Goal: Information Seeking & Learning: Learn about a topic

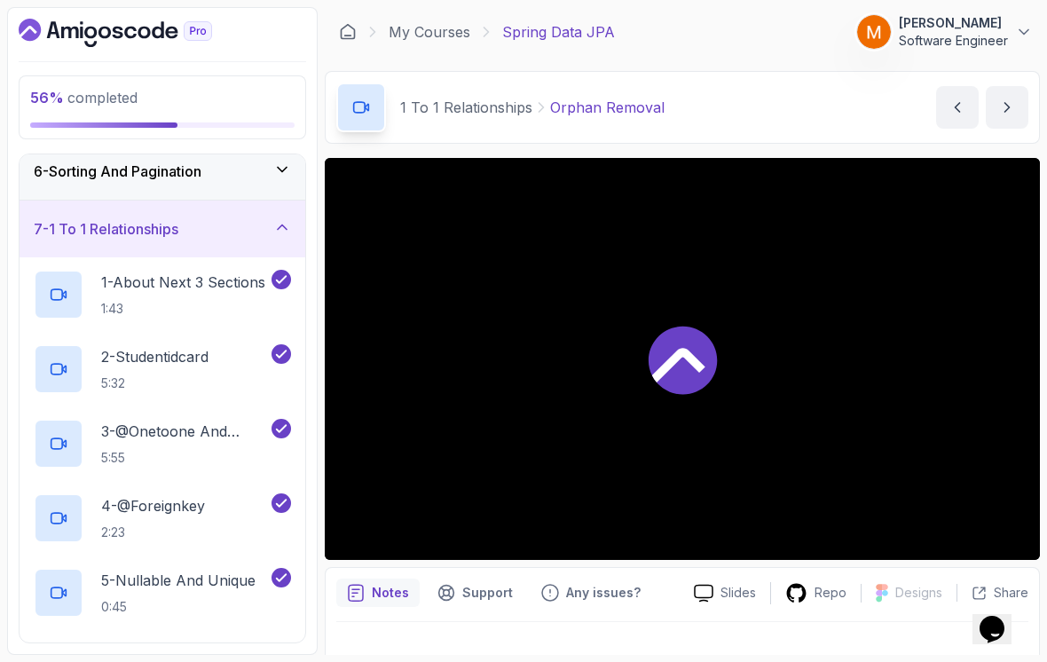
scroll to position [294, 0]
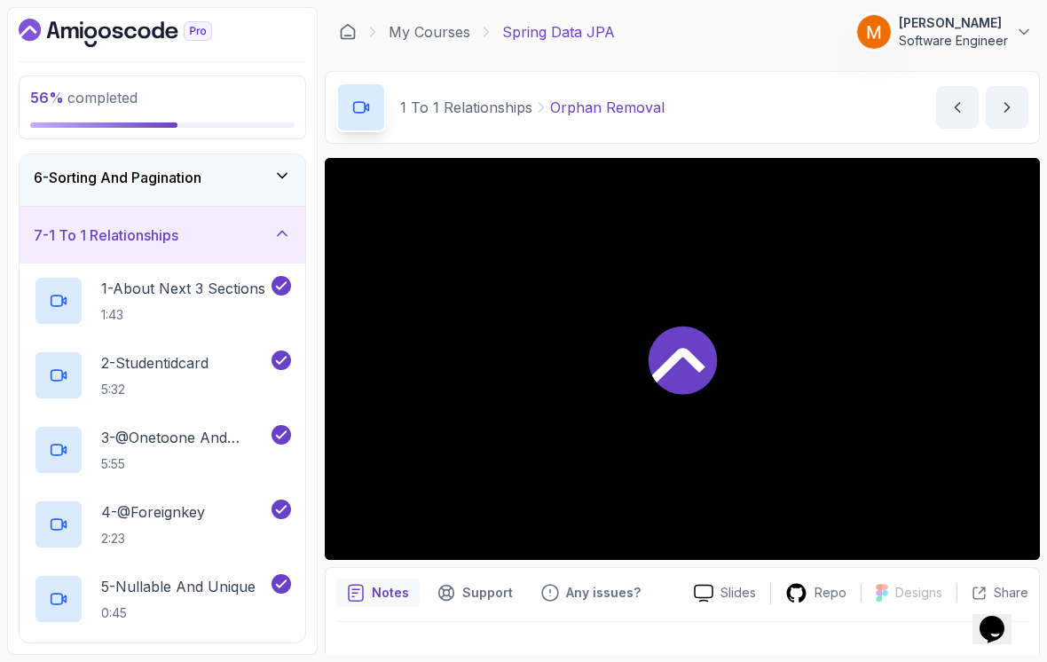
click at [75, 224] on h3 "7 - 1 To 1 Relationships" at bounding box center [106, 234] width 145 height 21
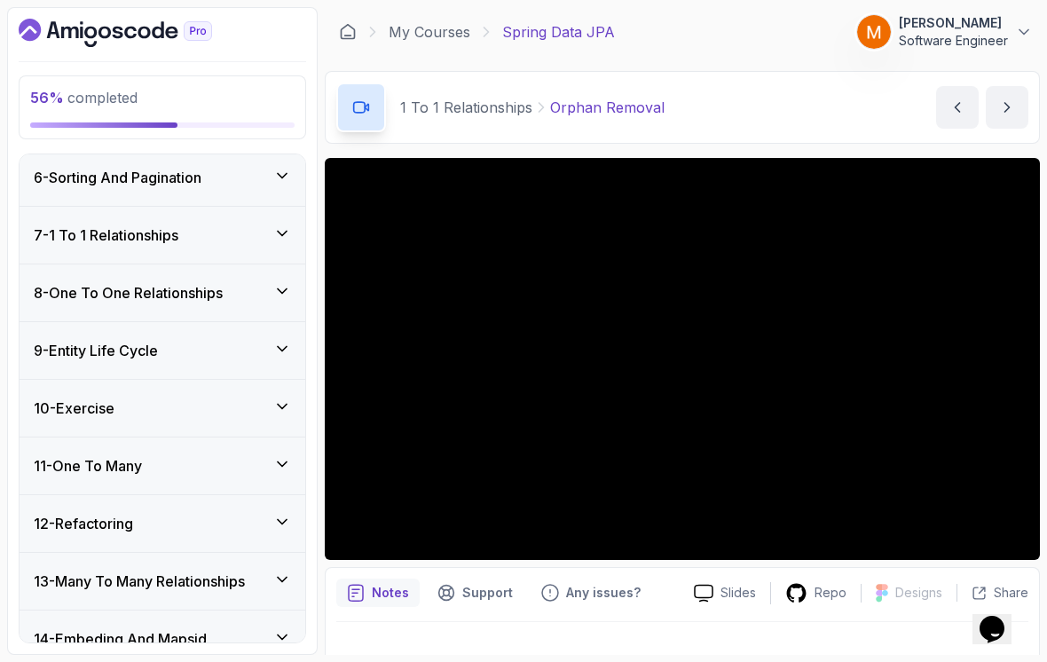
click at [79, 286] on h3 "8 - One To One Relationships" at bounding box center [128, 292] width 189 height 21
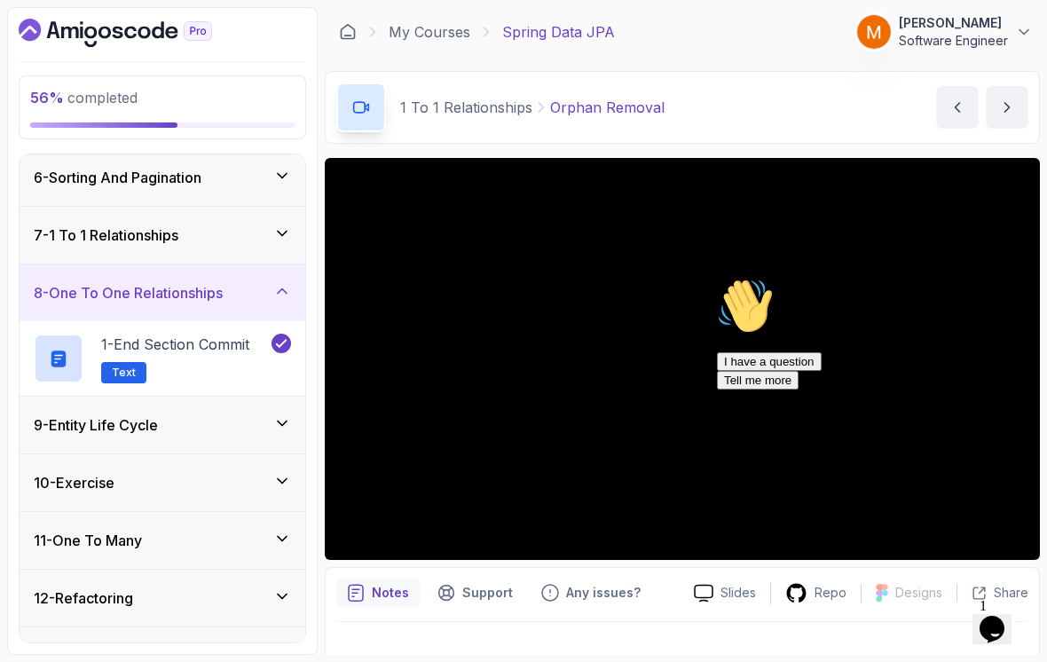
click at [76, 284] on h3 "8 - One To One Relationships" at bounding box center [128, 292] width 189 height 21
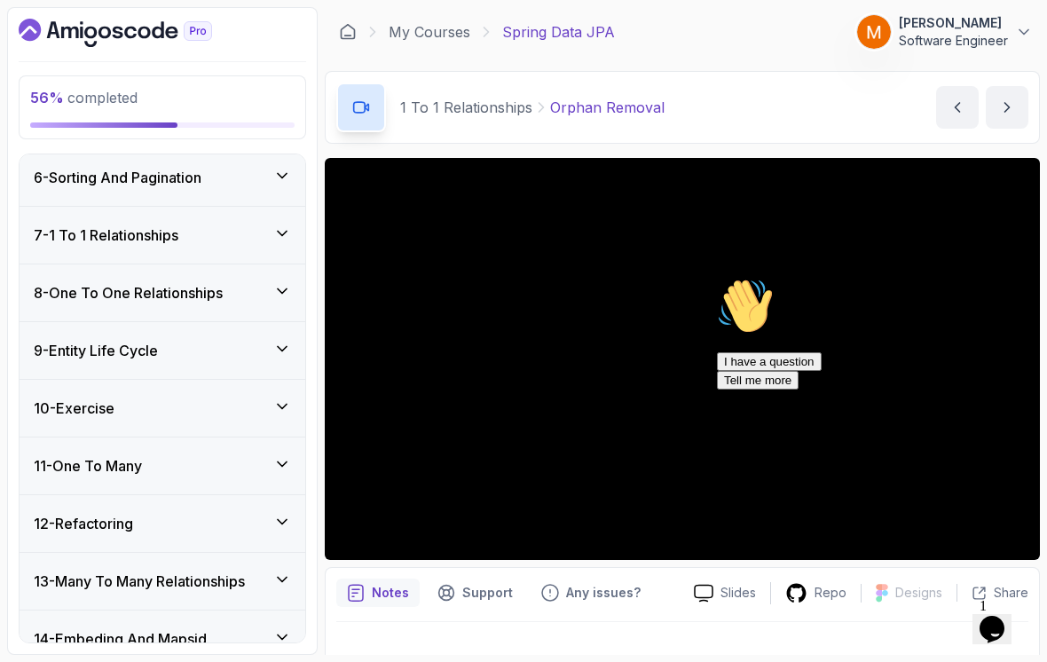
click at [74, 350] on div "9 - Entity Life Cycle" at bounding box center [163, 350] width 286 height 57
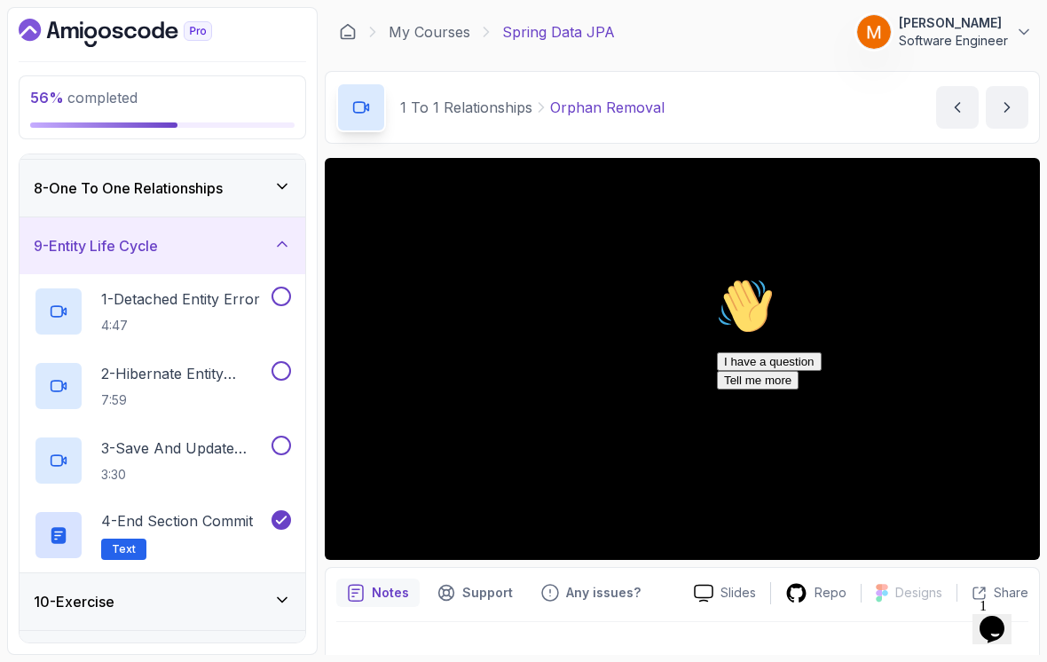
scroll to position [417, 0]
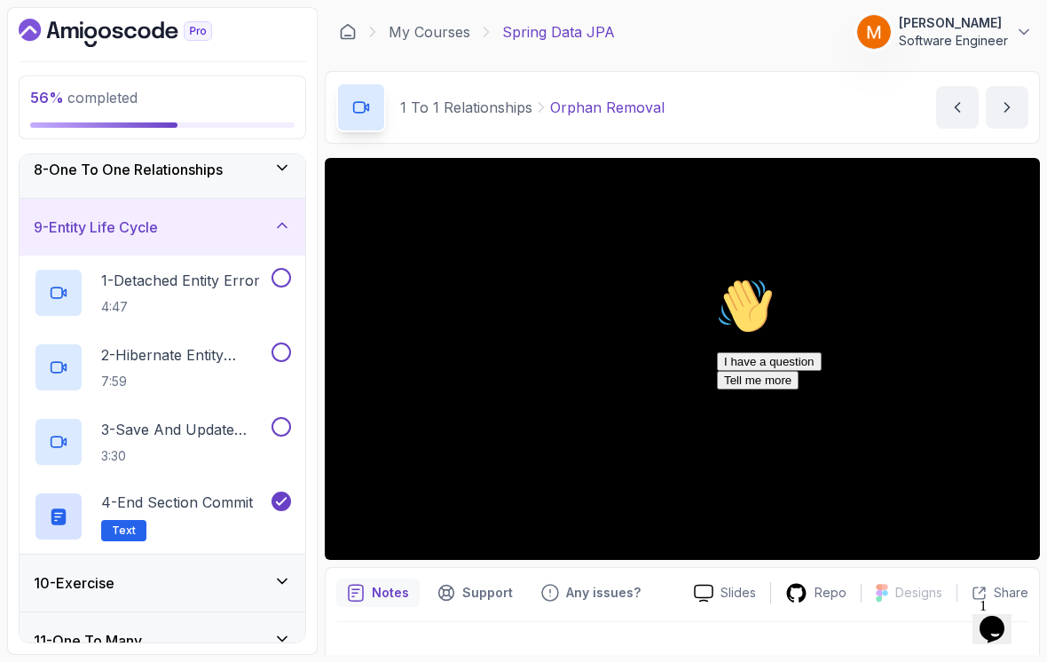
click at [139, 283] on h2 "1 - Detached Entity Error 4:47" at bounding box center [180, 293] width 159 height 46
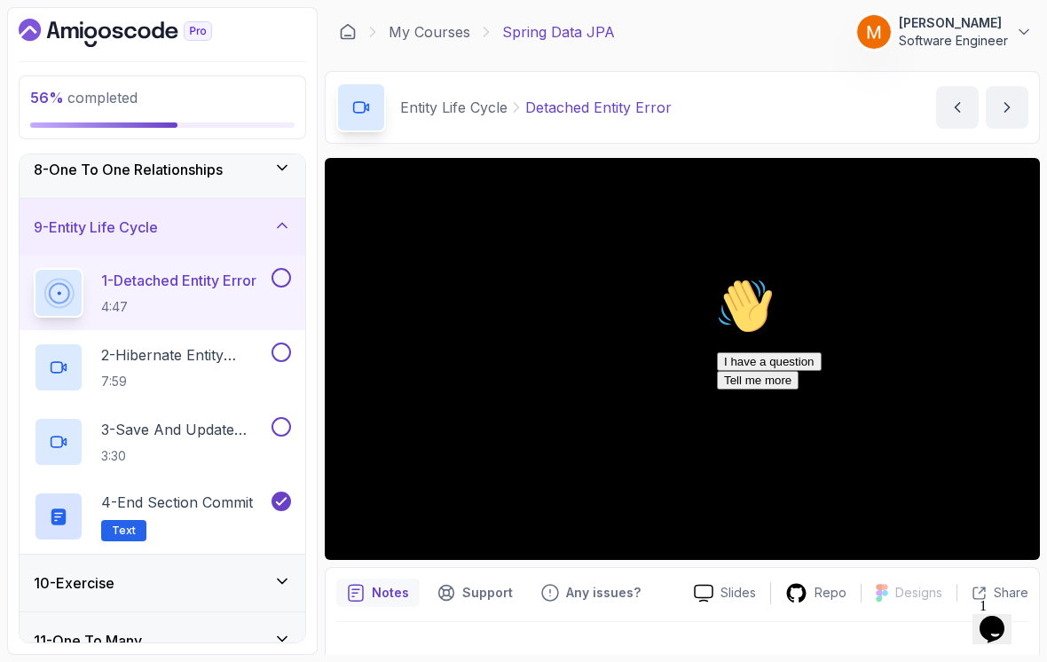
click at [717, 278] on icon "Chat attention grabber" at bounding box center [717, 278] width 0 height 0
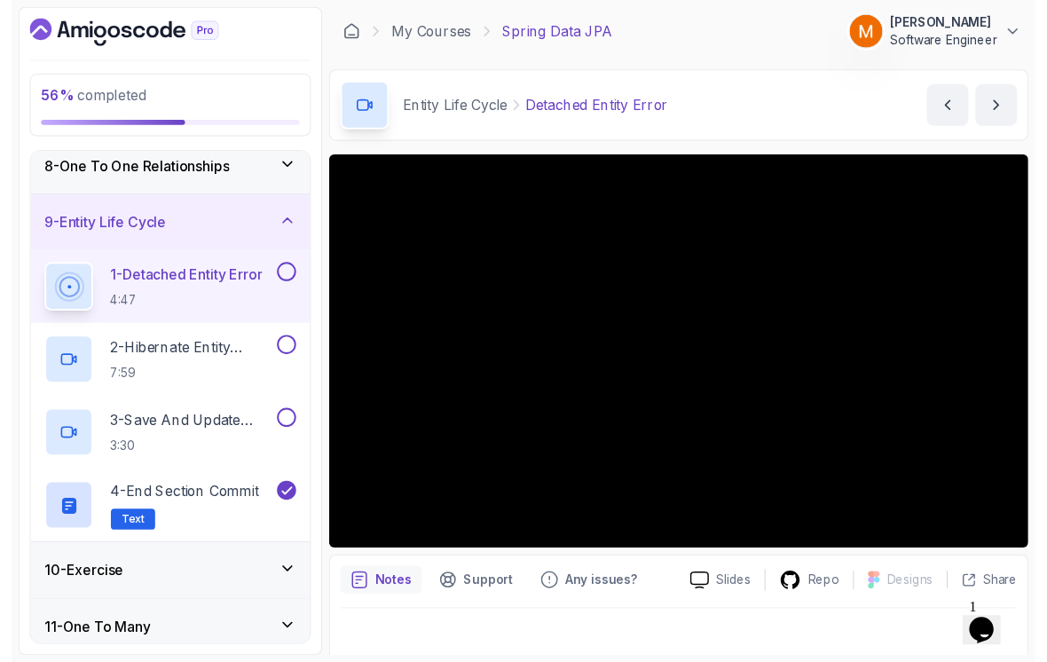
scroll to position [12, 0]
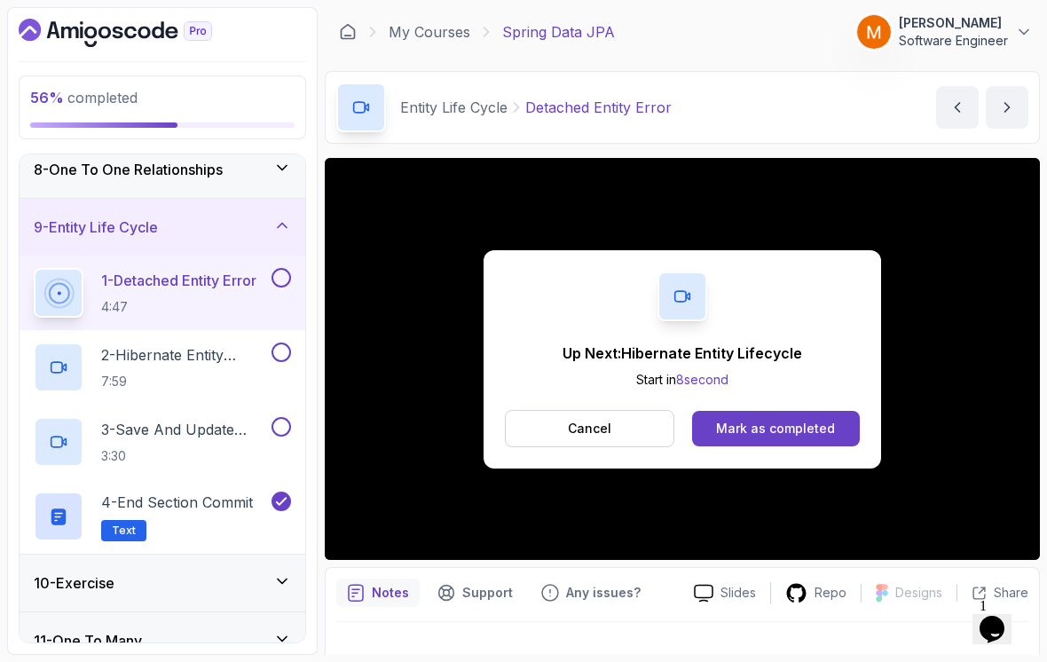
click at [279, 268] on button at bounding box center [281, 278] width 20 height 20
click at [138, 346] on p "2 - Hibernate Entity Lifecycle" at bounding box center [184, 354] width 167 height 21
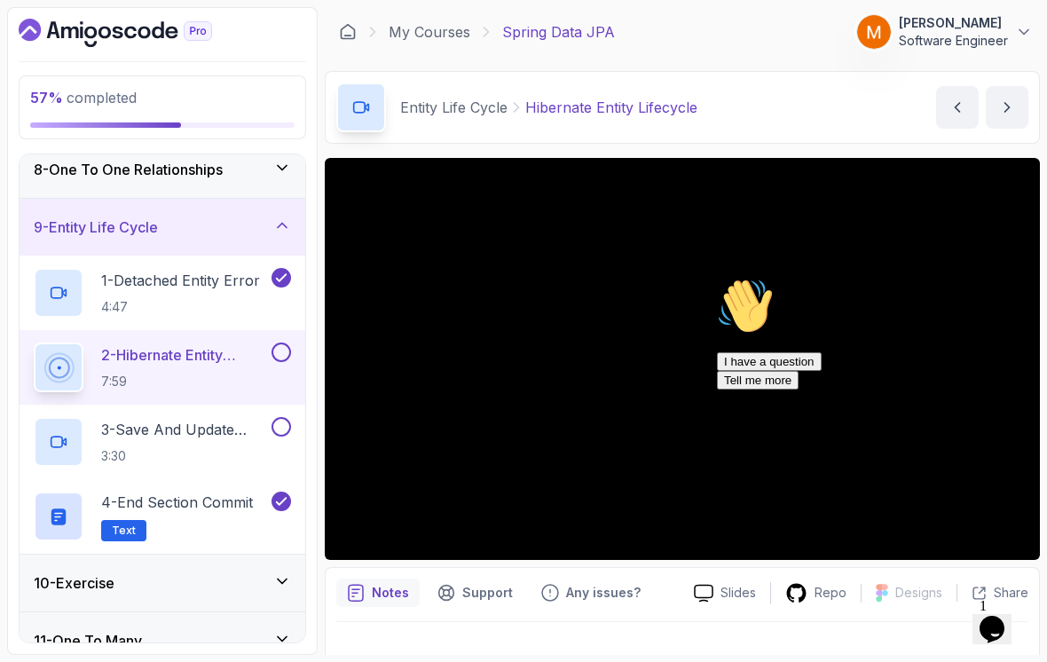
click at [717, 278] on icon "Chat attention grabber" at bounding box center [717, 278] width 0 height 0
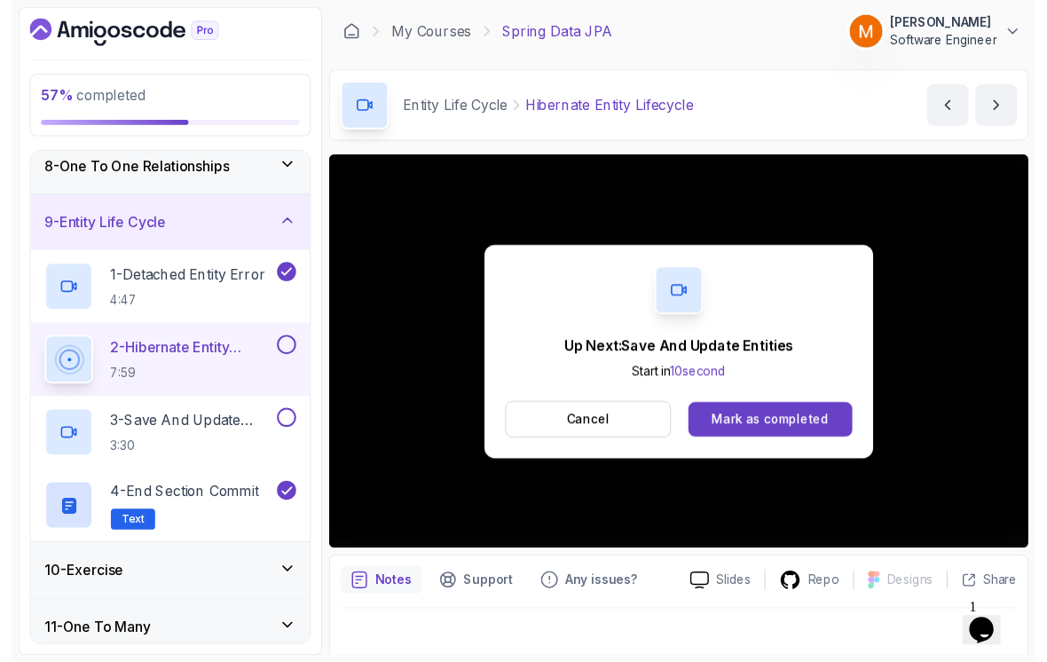
scroll to position [12, 0]
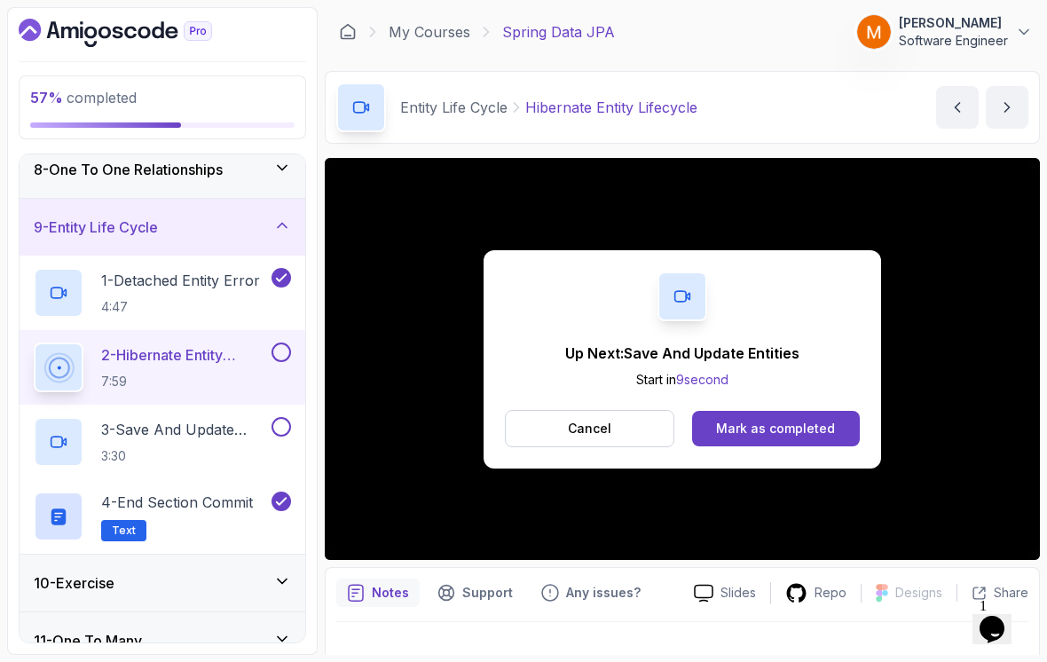
click at [287, 344] on button at bounding box center [281, 352] width 20 height 20
click at [142, 426] on p "3 - Save And Update Entities" at bounding box center [184, 429] width 167 height 21
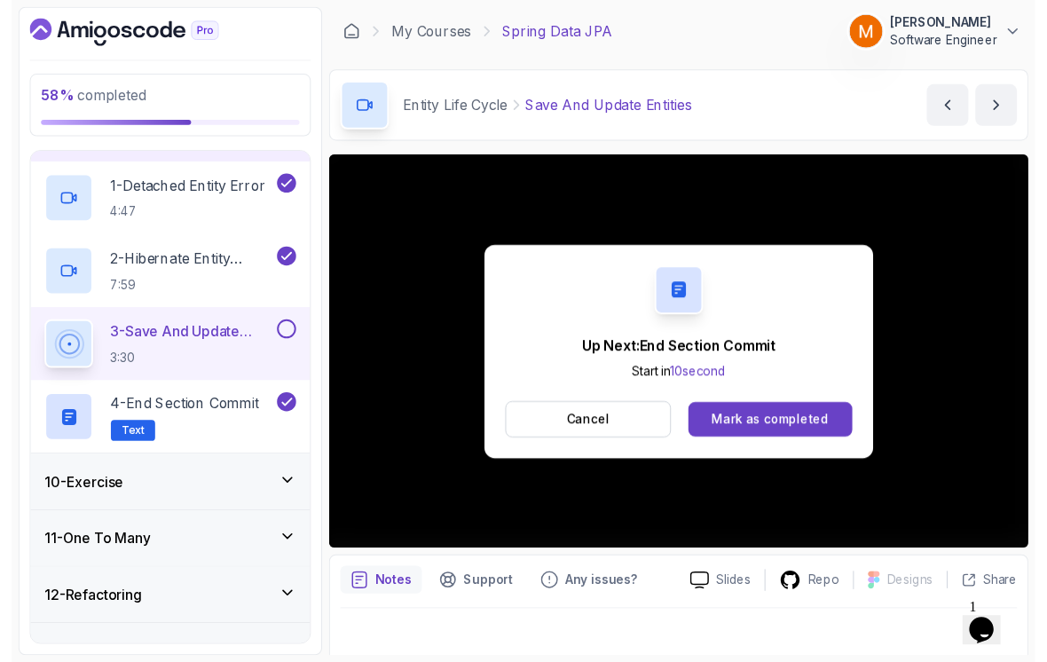
scroll to position [12, 0]
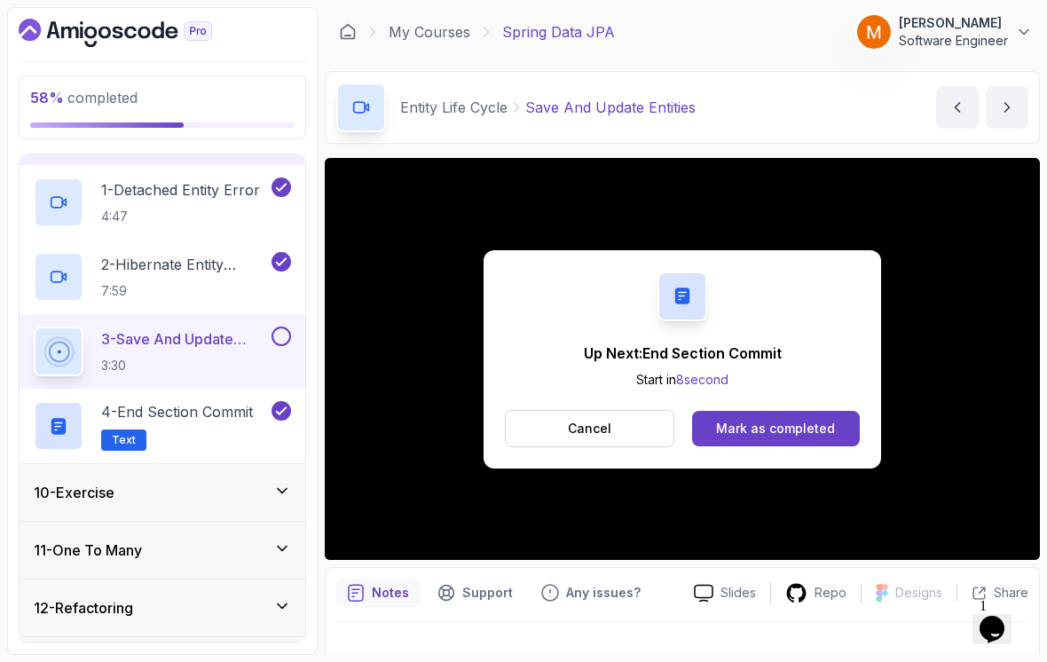
click at [279, 326] on button at bounding box center [281, 336] width 20 height 20
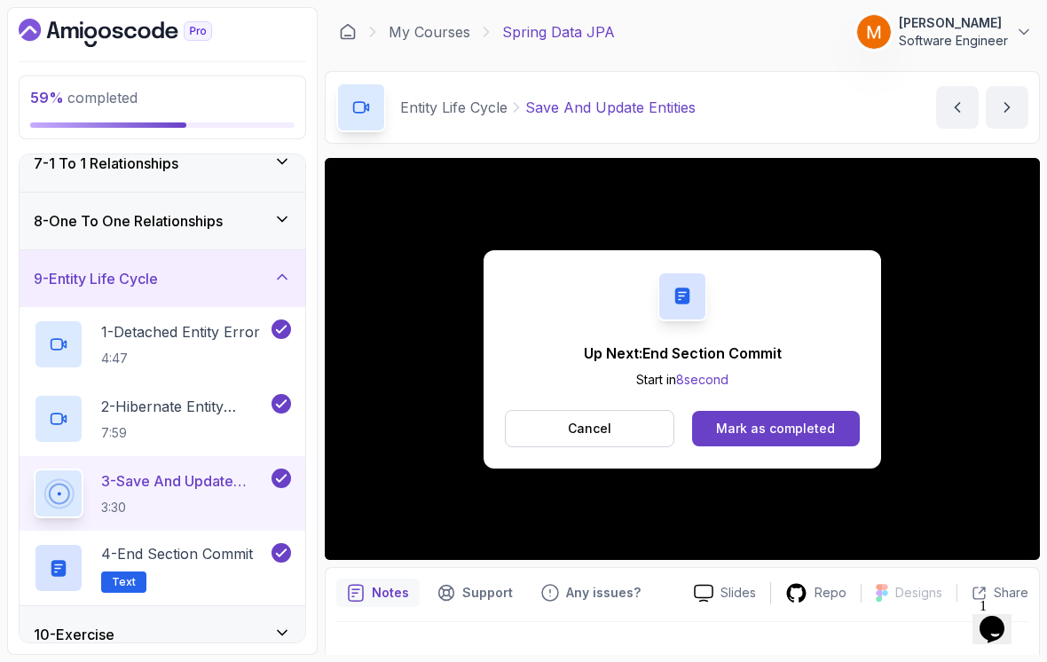
scroll to position [363, 0]
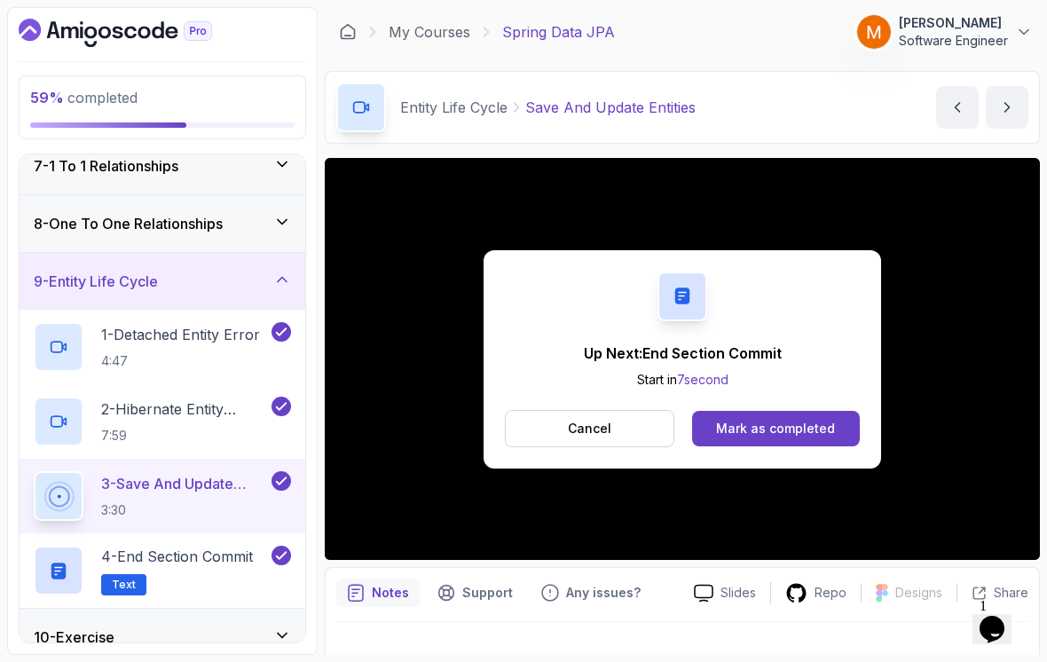
click at [106, 271] on h3 "9 - Entity Life Cycle" at bounding box center [96, 281] width 124 height 21
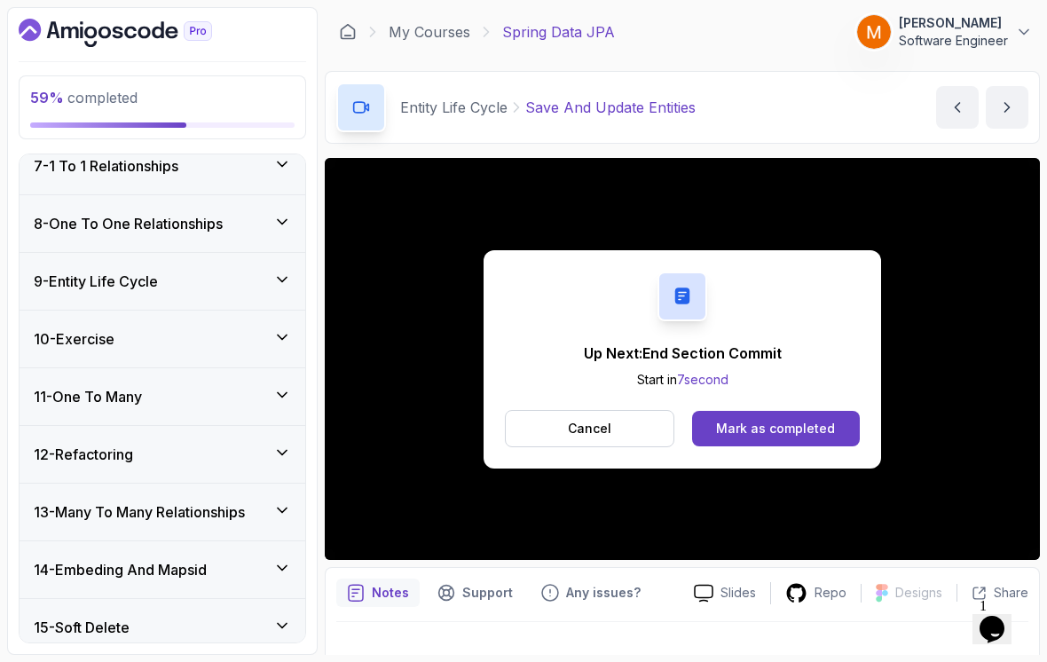
click at [96, 337] on h3 "10 - Exercise" at bounding box center [74, 338] width 81 height 21
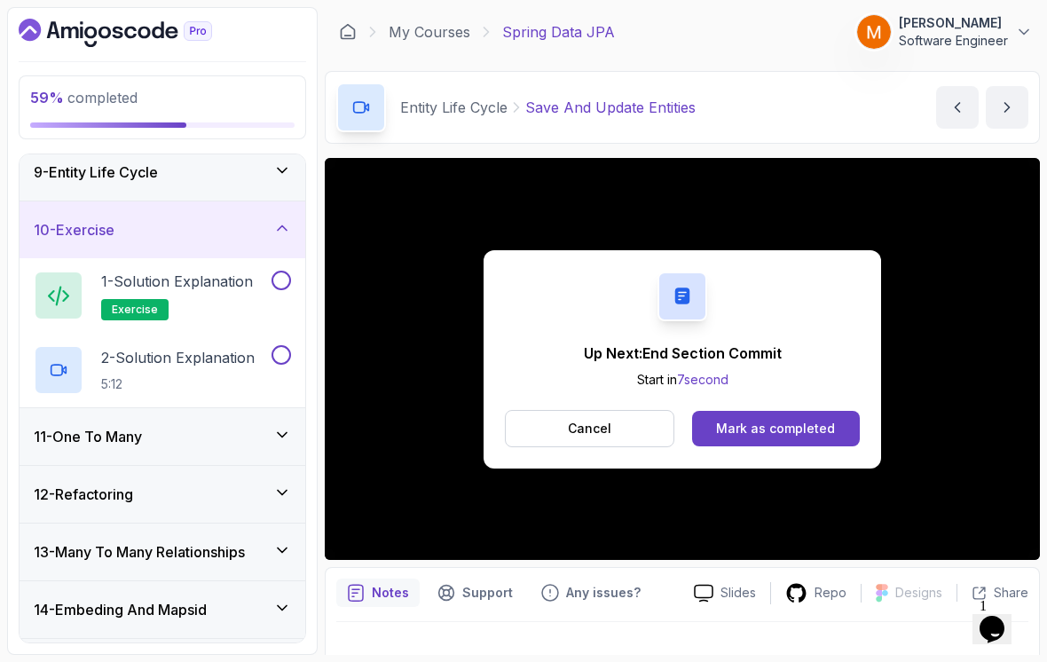
scroll to position [483, 0]
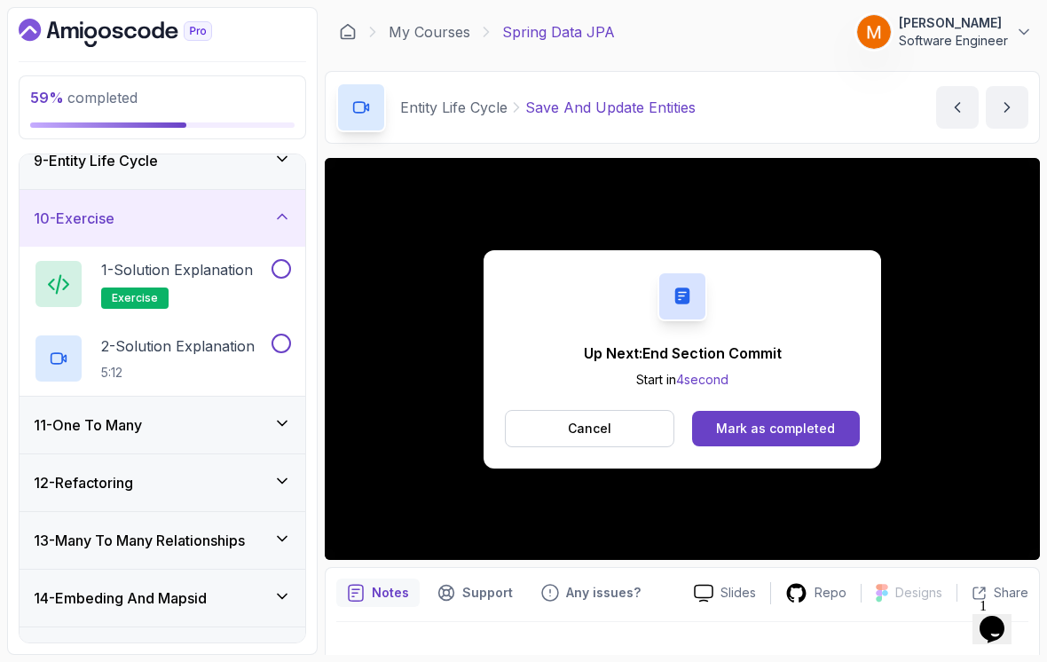
click at [160, 345] on h2 "2 - Solution Explanation 5:12" at bounding box center [177, 358] width 153 height 46
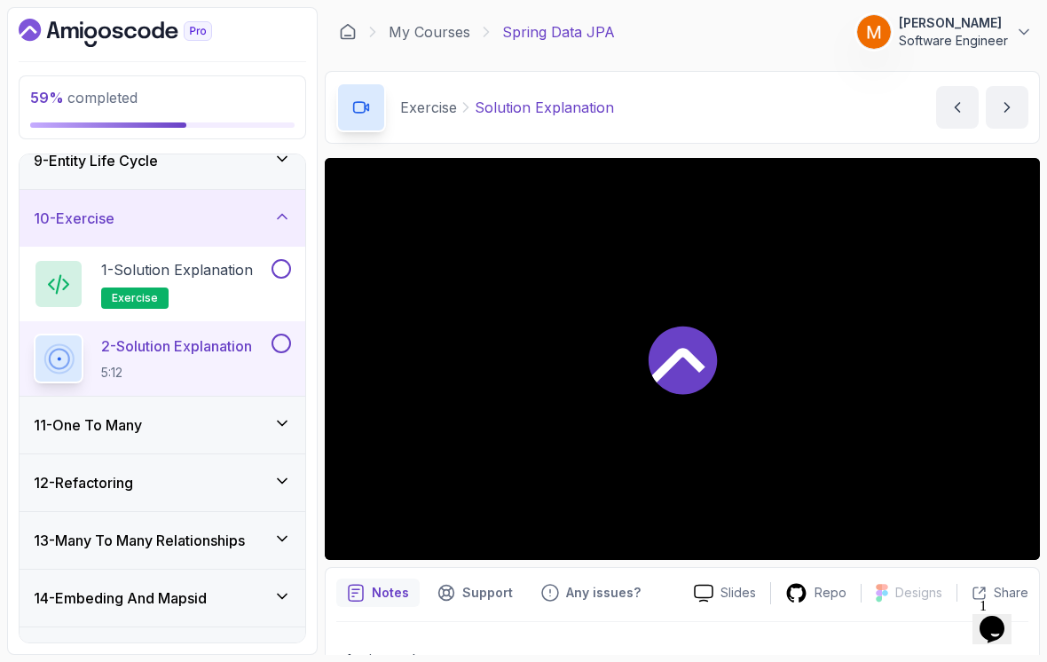
click at [103, 266] on p "1 - Solution Explanation" at bounding box center [177, 269] width 152 height 21
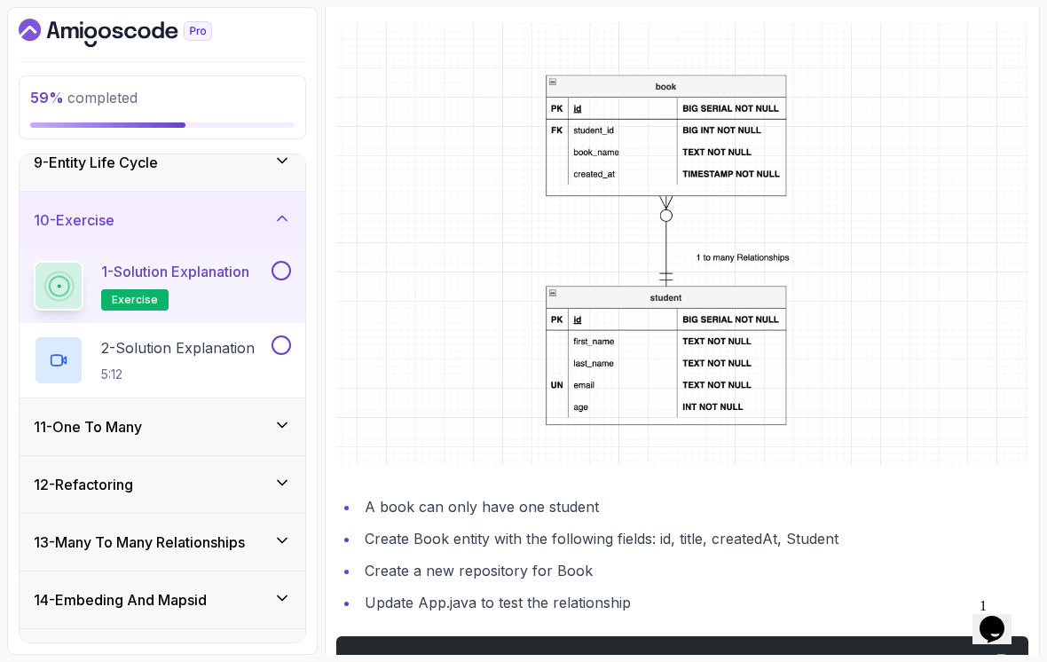
scroll to position [456, 0]
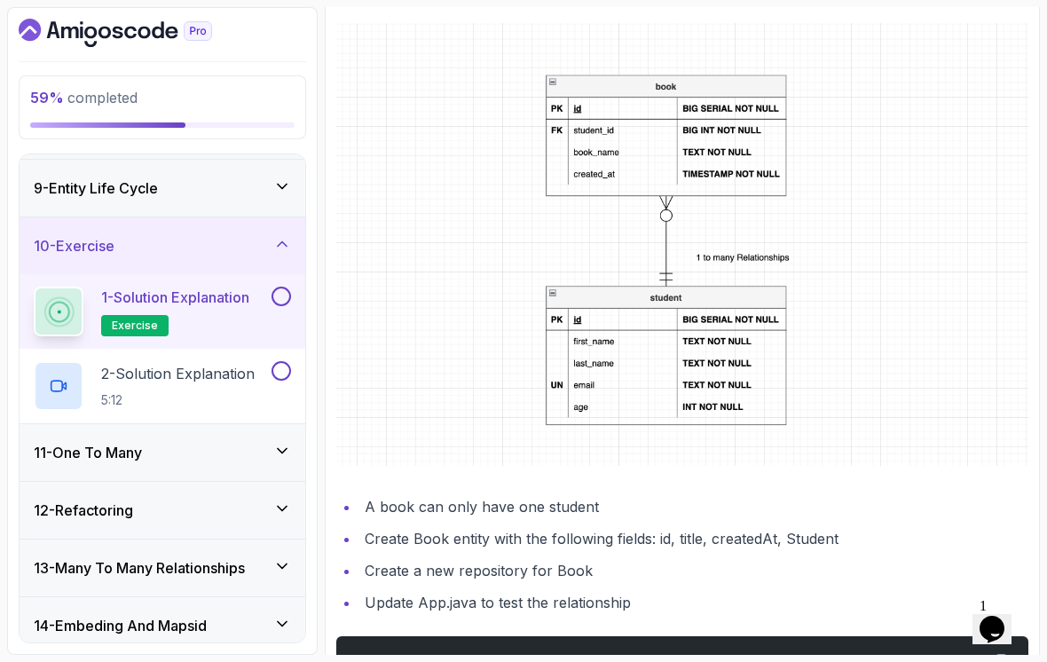
click at [282, 287] on button at bounding box center [281, 297] width 20 height 20
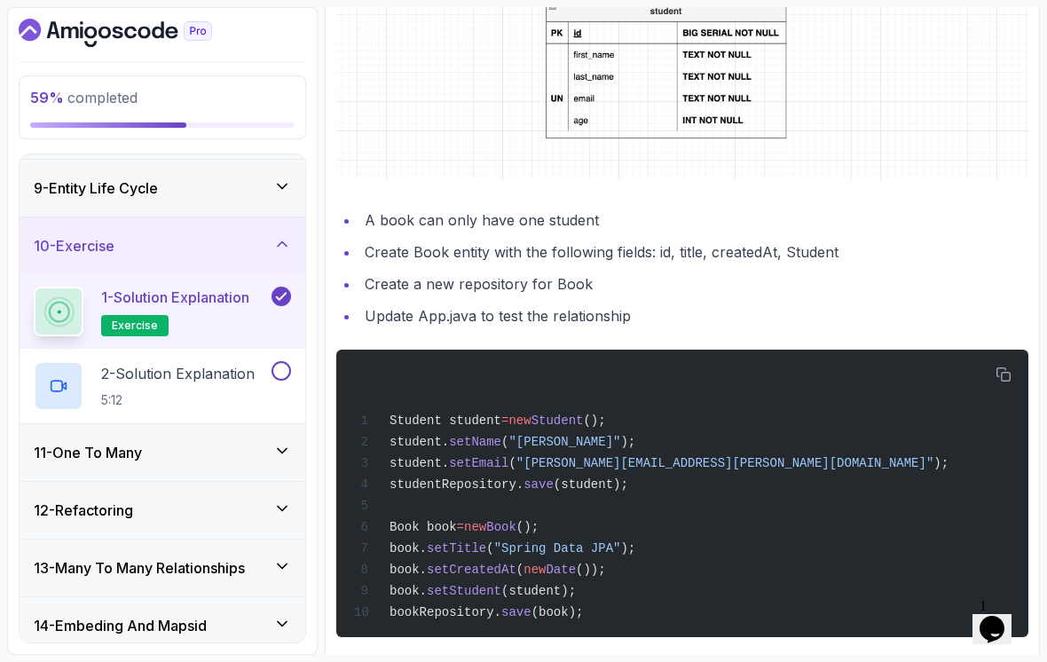
scroll to position [656, 0]
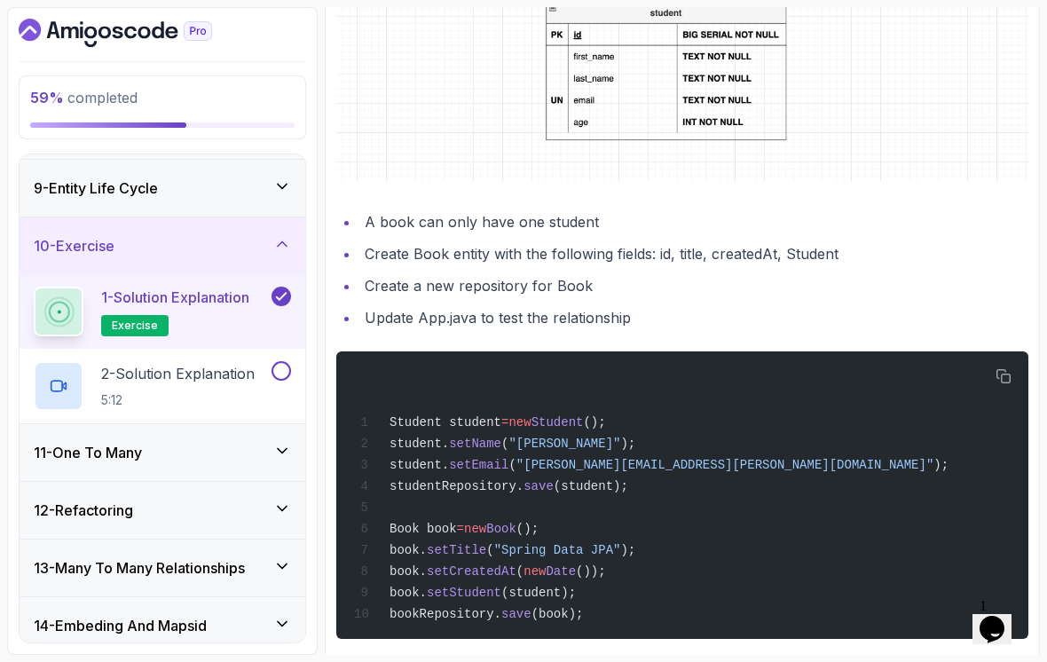
click at [156, 363] on p "2 - Solution Explanation" at bounding box center [177, 373] width 153 height 21
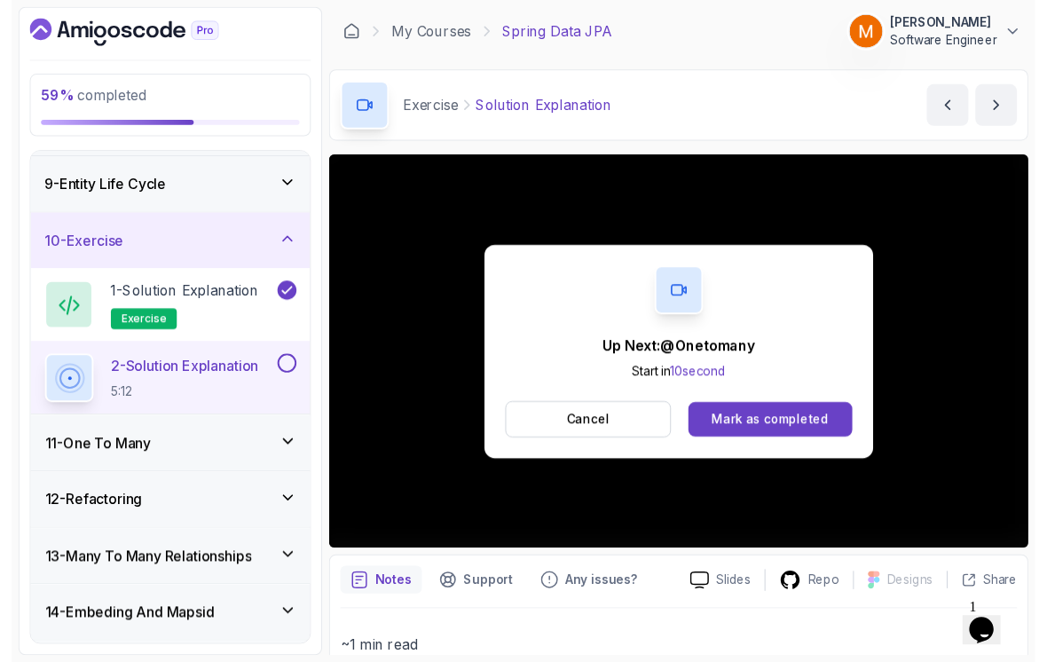
scroll to position [22, 0]
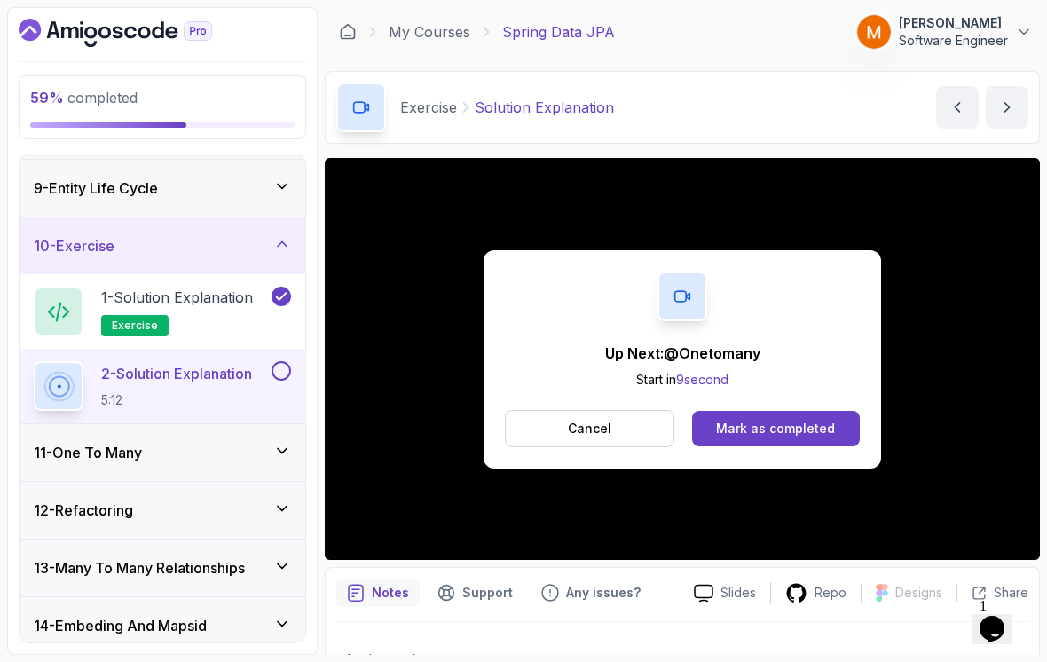
click at [274, 361] on button at bounding box center [281, 371] width 20 height 20
click at [513, 410] on button "Cancel" at bounding box center [589, 428] width 169 height 37
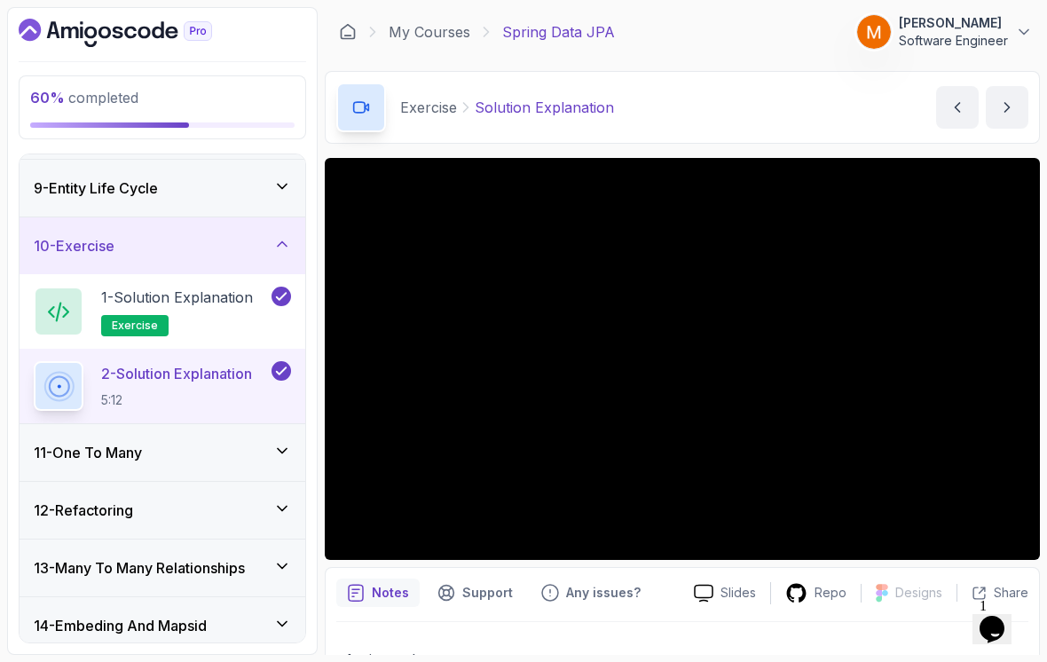
click at [87, 235] on h3 "10 - Exercise" at bounding box center [74, 245] width 81 height 21
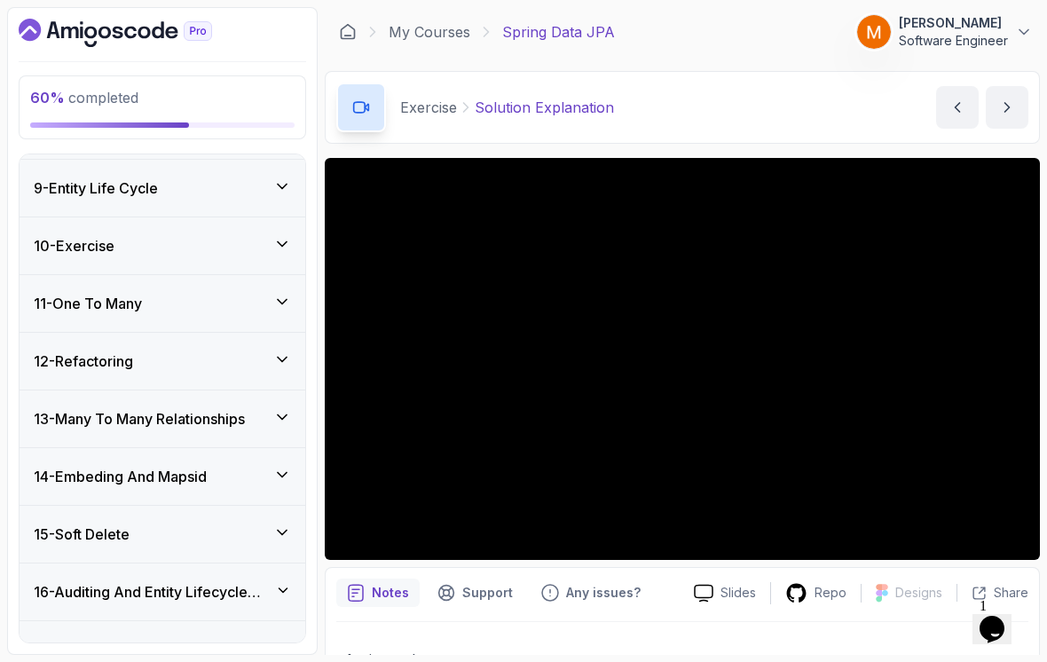
click at [81, 293] on h3 "11 - One To Many" at bounding box center [88, 303] width 108 height 21
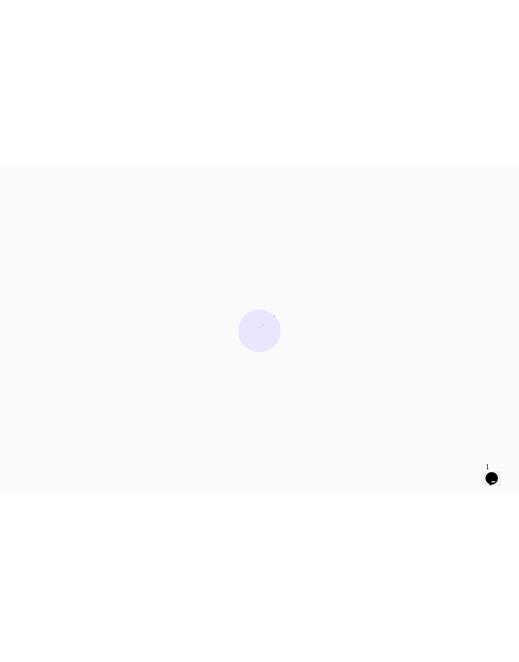
scroll to position [0, 0]
